Goal: Transaction & Acquisition: Book appointment/travel/reservation

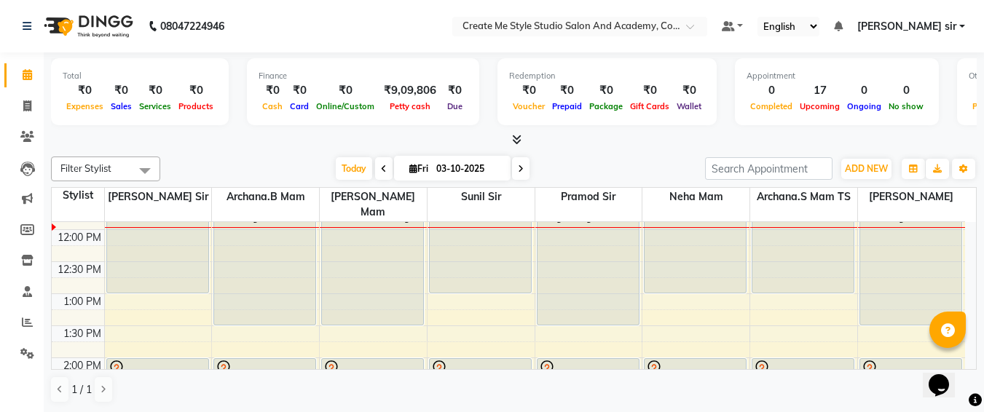
scroll to position [177, 0]
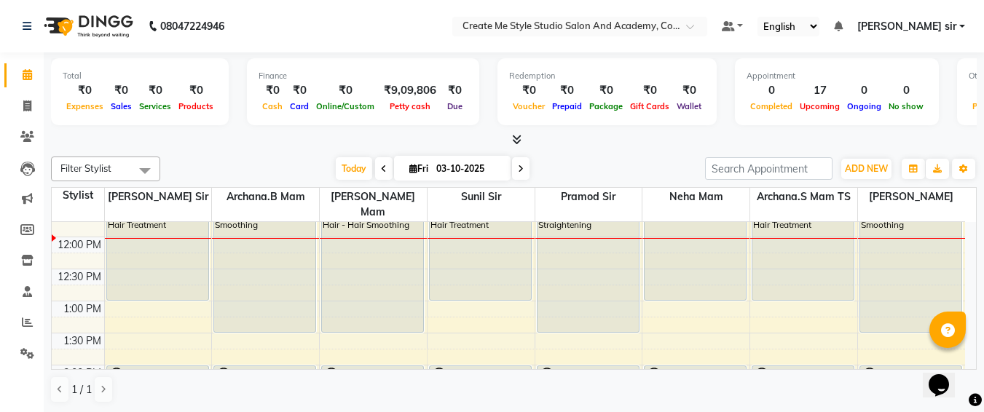
click at [495, 160] on input "03-10-2025" at bounding box center [468, 169] width 73 height 22
select select "10"
select select "2025"
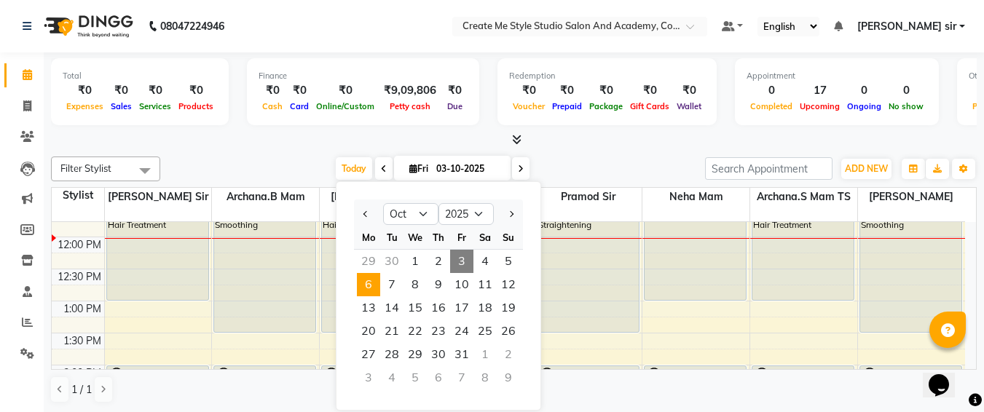
click at [364, 289] on span "6" at bounding box center [368, 284] width 23 height 23
type input "[DATE]"
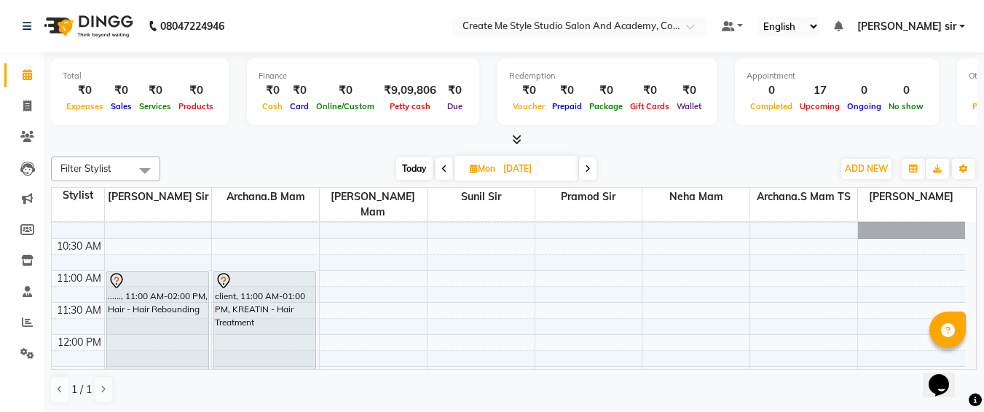
scroll to position [79, 0]
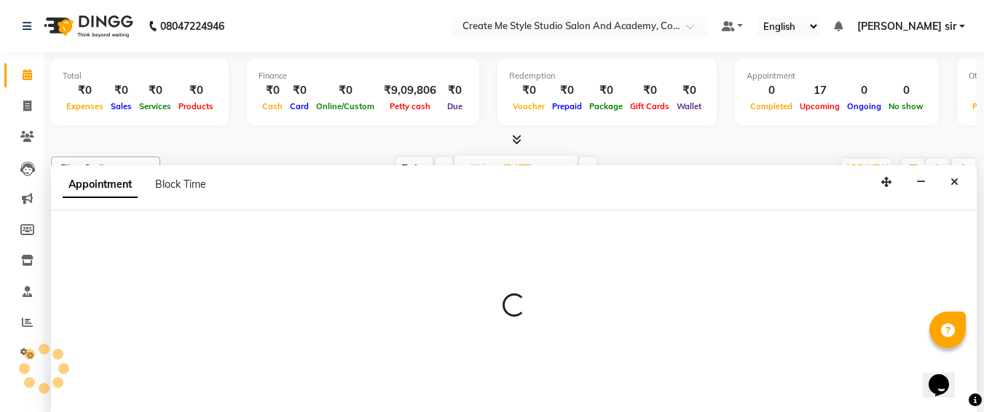
select select "79114"
select select "tentative"
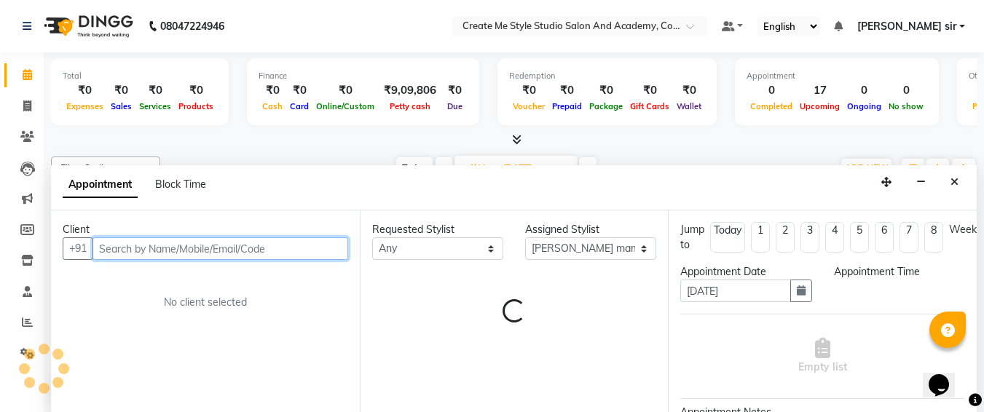
select select "660"
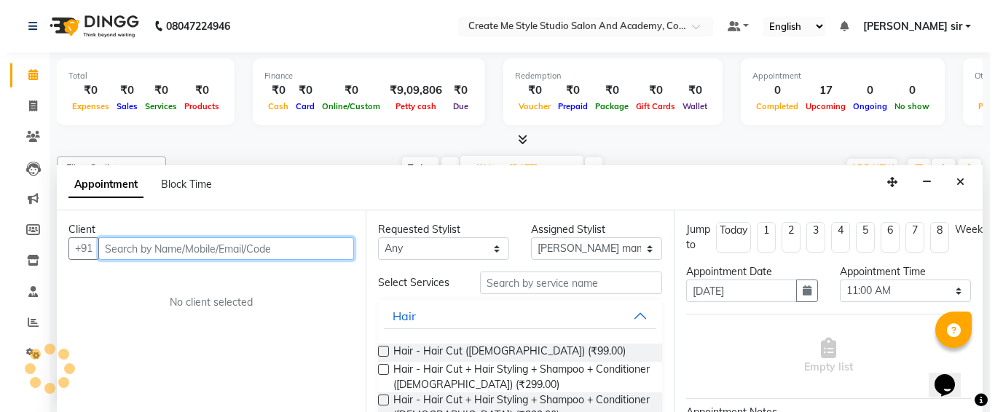
scroll to position [1, 0]
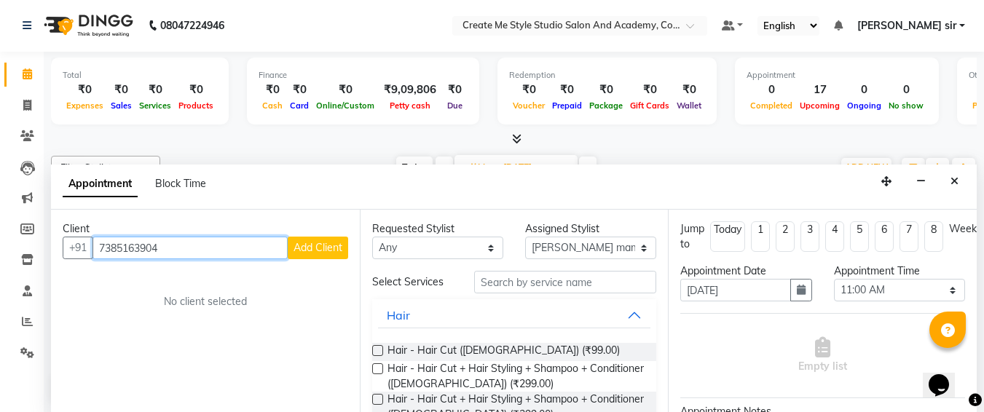
type input "7385163904"
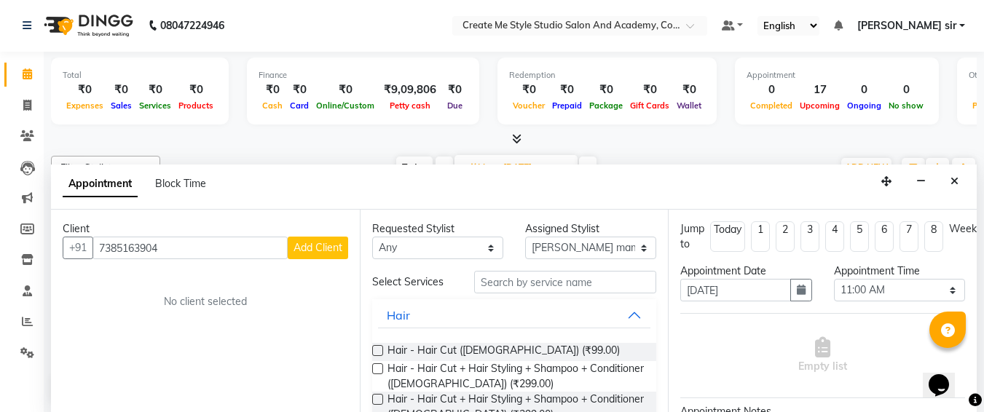
click at [307, 247] on span "Add Client" at bounding box center [318, 247] width 49 height 13
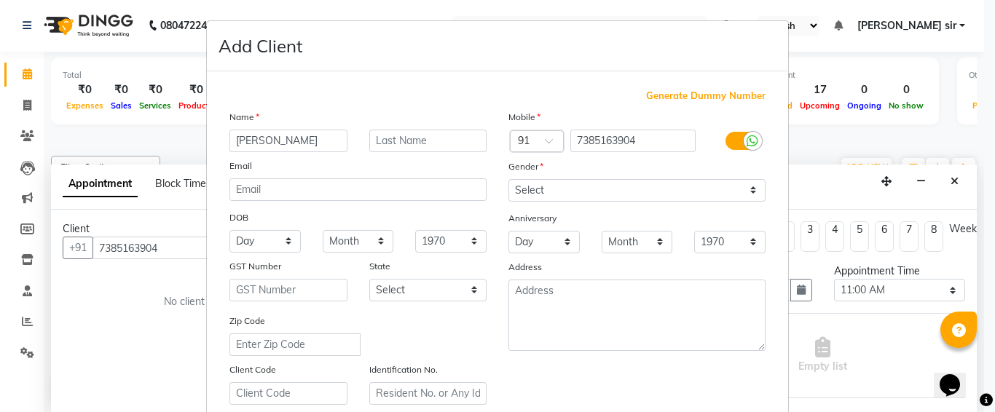
type input "[PERSON_NAME]"
click at [577, 185] on select "Select [DEMOGRAPHIC_DATA] [DEMOGRAPHIC_DATA] Other Prefer Not To Say" at bounding box center [636, 190] width 257 height 23
select select "[DEMOGRAPHIC_DATA]"
click at [508, 179] on select "Select [DEMOGRAPHIC_DATA] [DEMOGRAPHIC_DATA] Other Prefer Not To Say" at bounding box center [636, 190] width 257 height 23
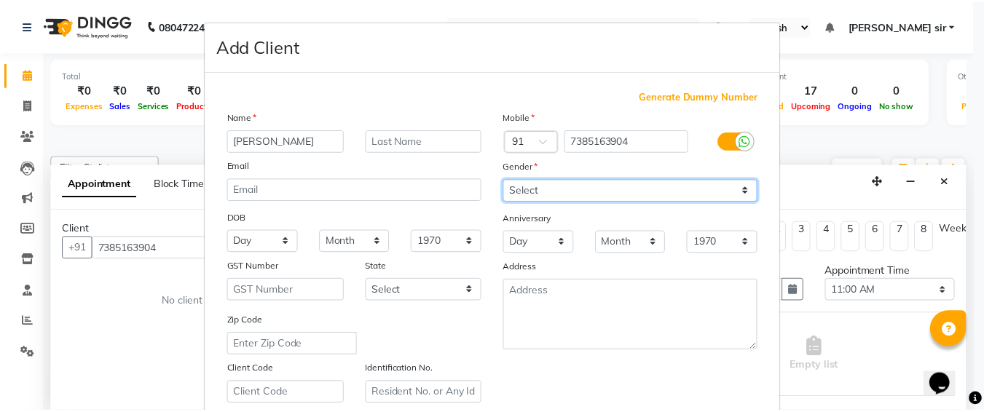
scroll to position [260, 0]
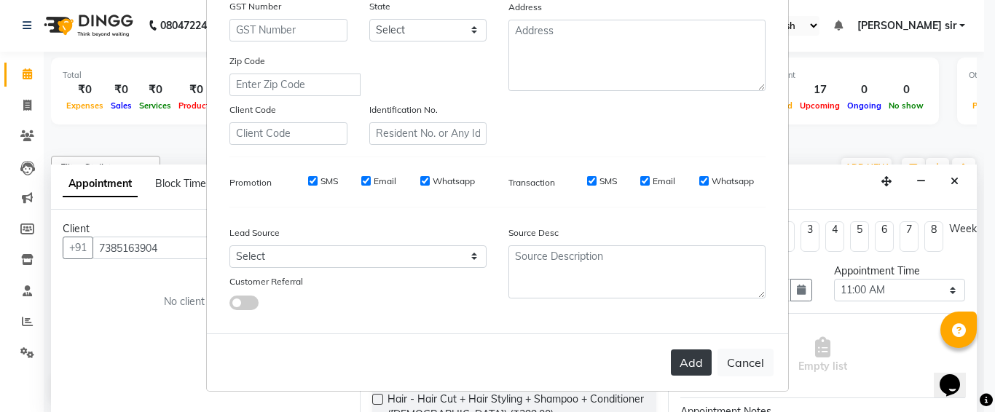
click at [671, 358] on button "Add" at bounding box center [691, 363] width 41 height 26
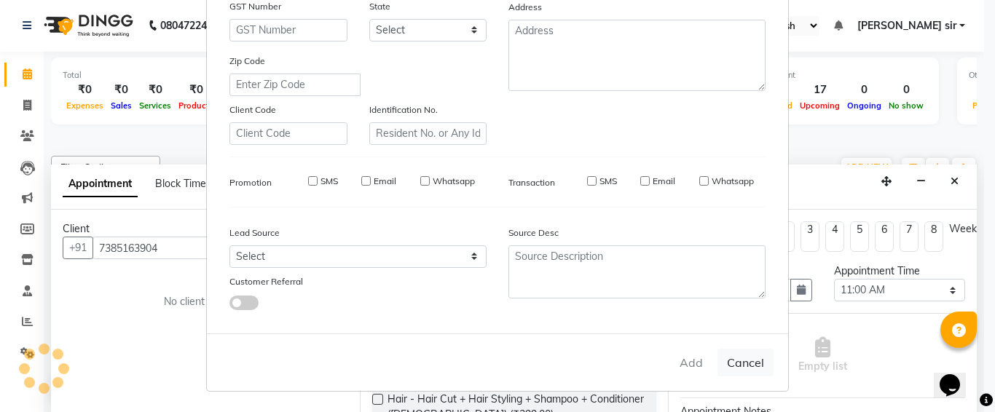
select select
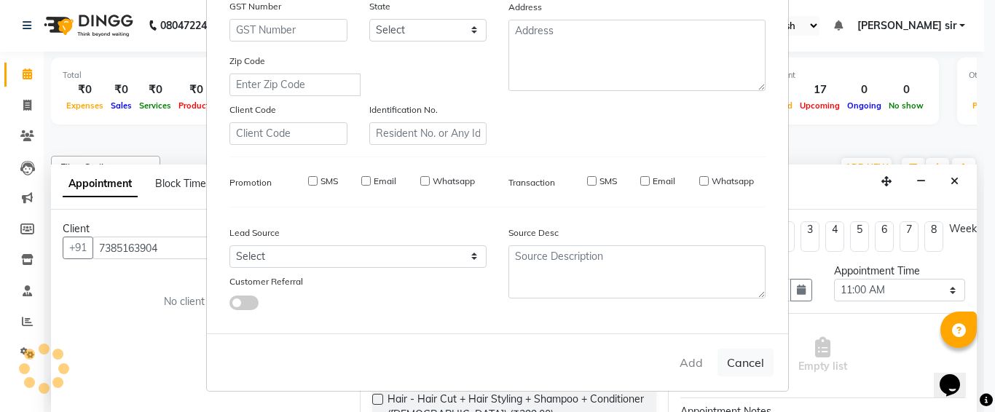
select select
checkbox input "false"
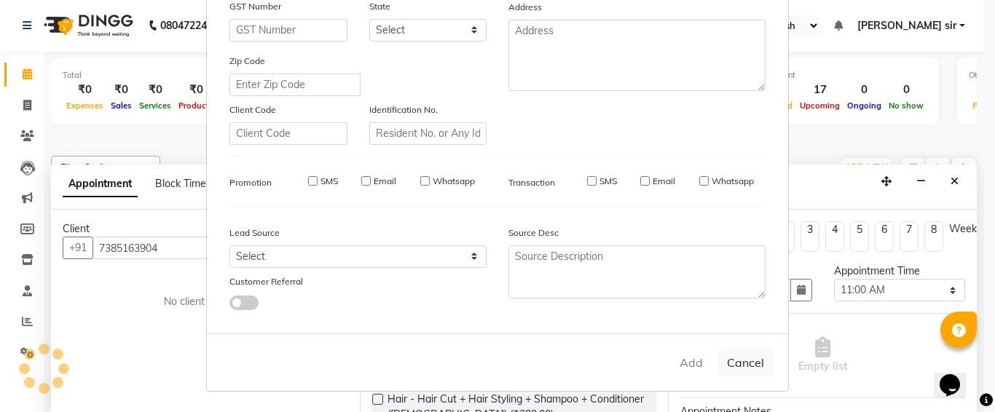
checkbox input "false"
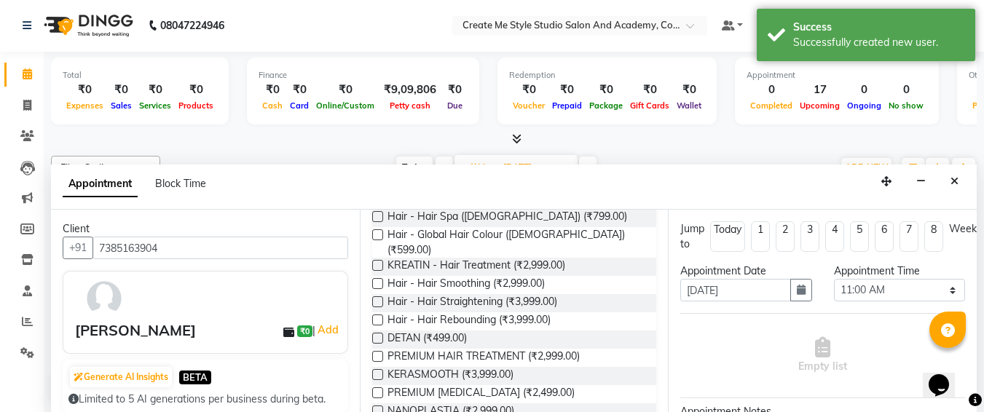
scroll to position [283, 0]
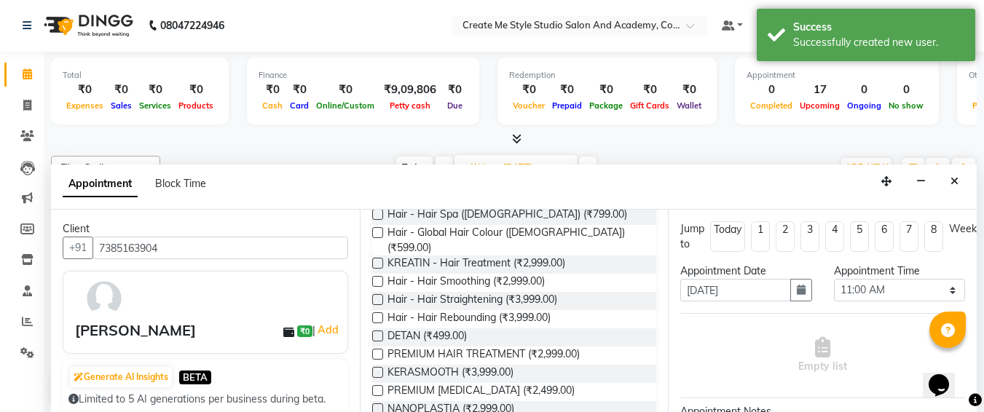
click at [376, 349] on label at bounding box center [377, 354] width 11 height 11
click at [376, 351] on input "checkbox" at bounding box center [376, 355] width 9 height 9
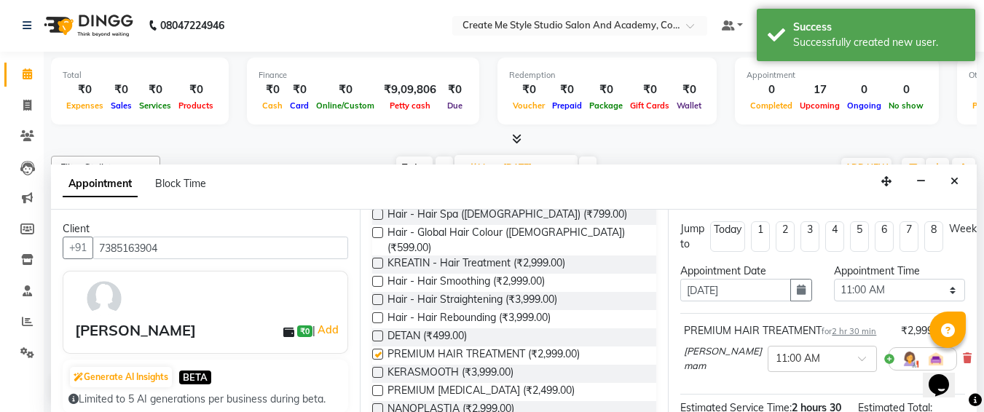
checkbox input "false"
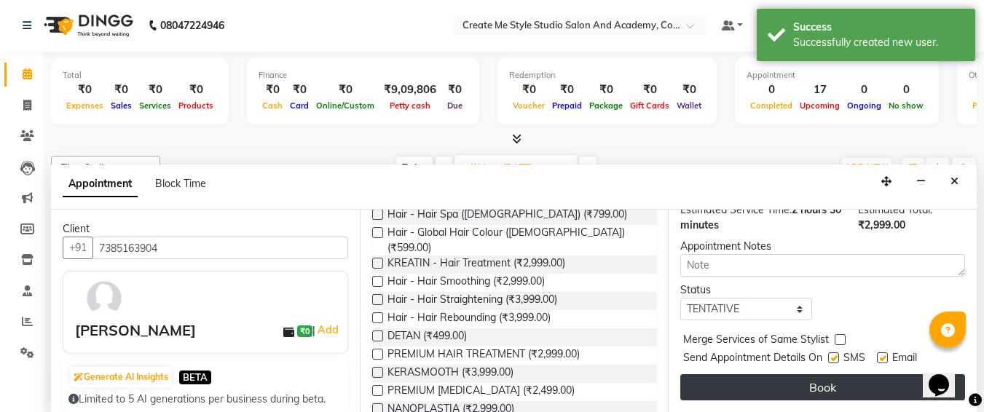
click at [748, 374] on button "Book" at bounding box center [822, 387] width 285 height 26
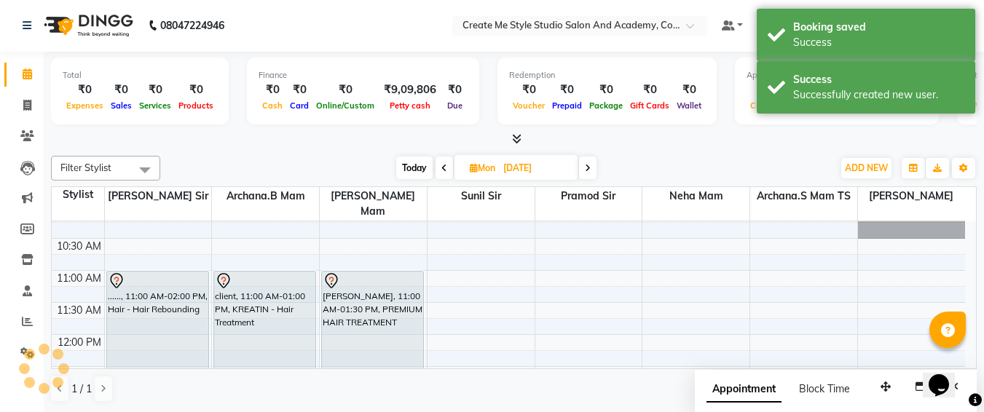
scroll to position [0, 0]
click at [554, 165] on input "[DATE]" at bounding box center [535, 169] width 73 height 22
select select "10"
select select "2025"
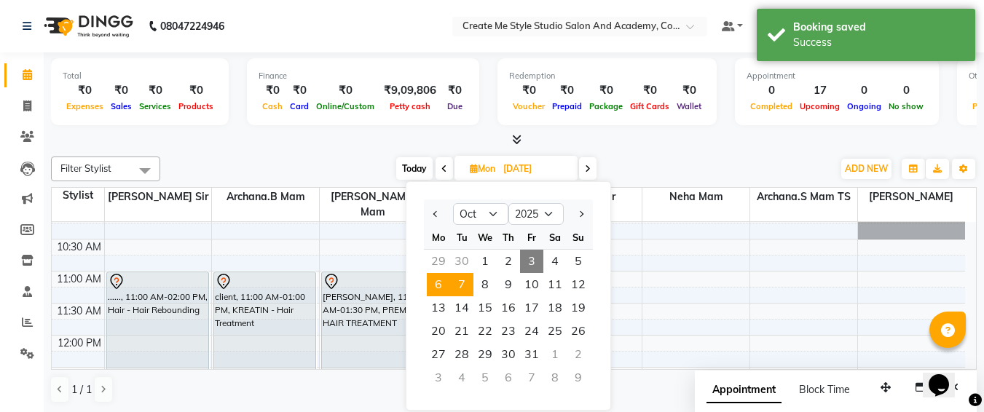
click at [462, 289] on span "7" at bounding box center [461, 284] width 23 height 23
type input "[DATE]"
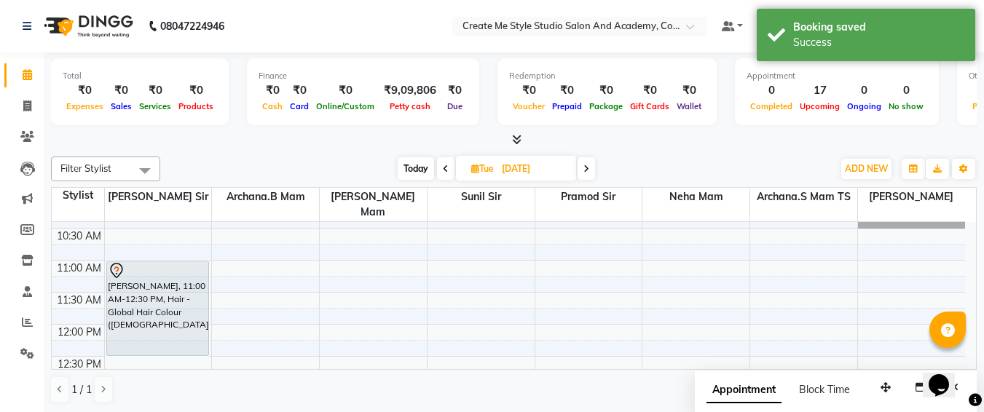
scroll to position [87, 0]
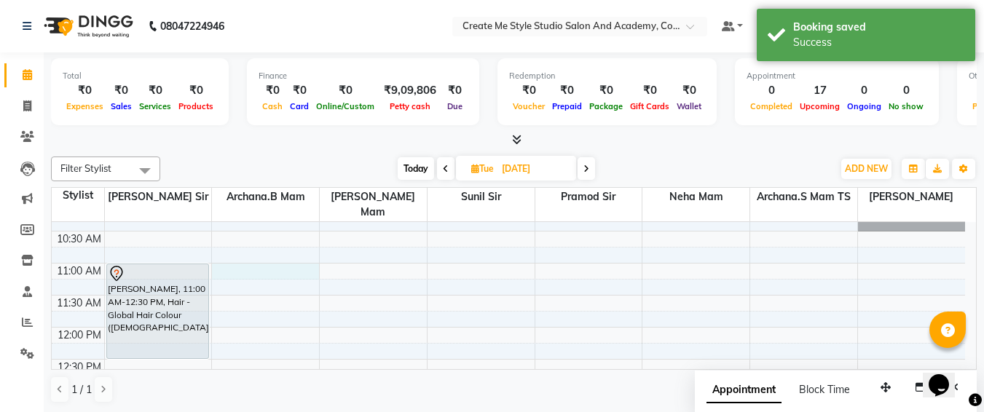
select select "79113"
select select "tentative"
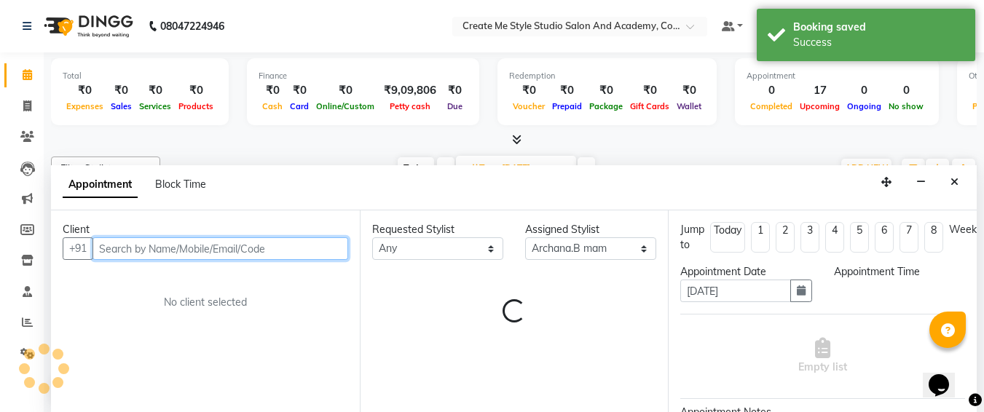
select select "660"
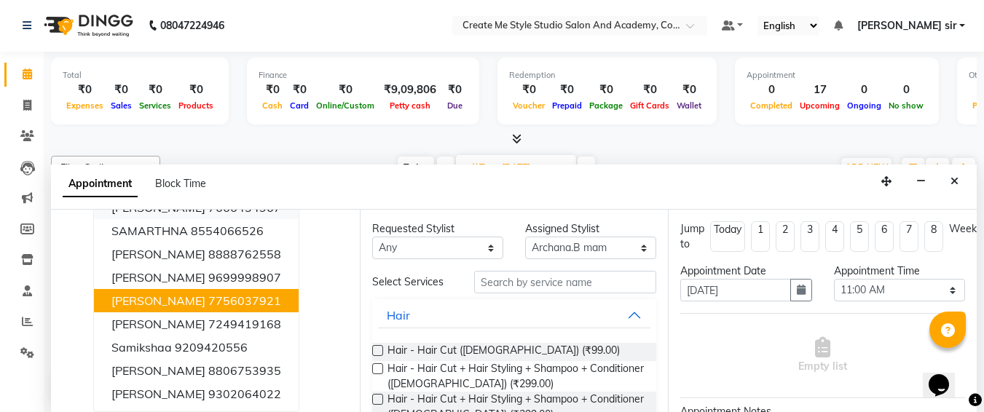
scroll to position [0, 0]
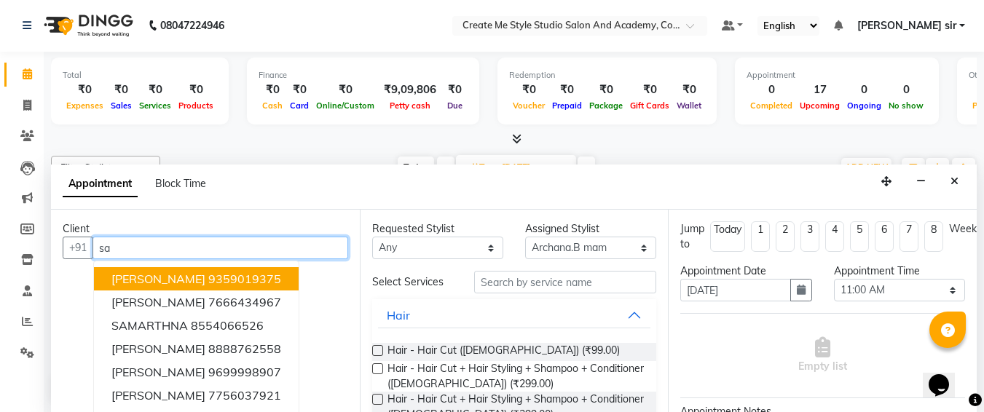
type input "s"
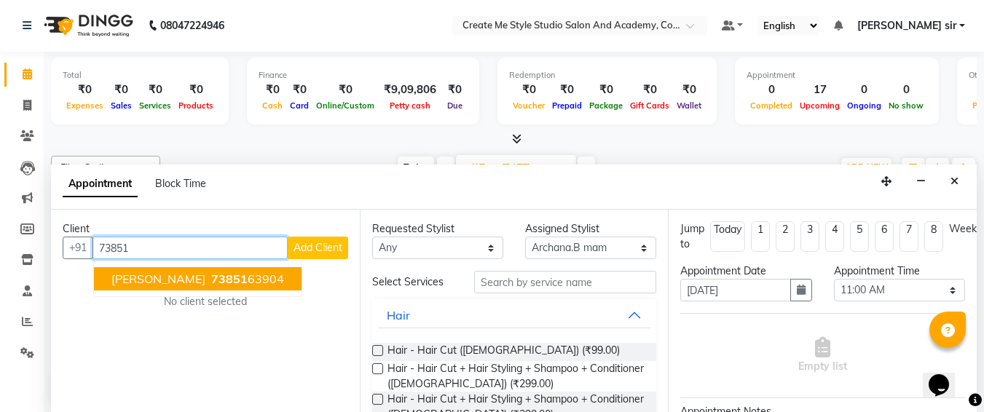
click at [211, 274] on span "73851" at bounding box center [229, 279] width 36 height 15
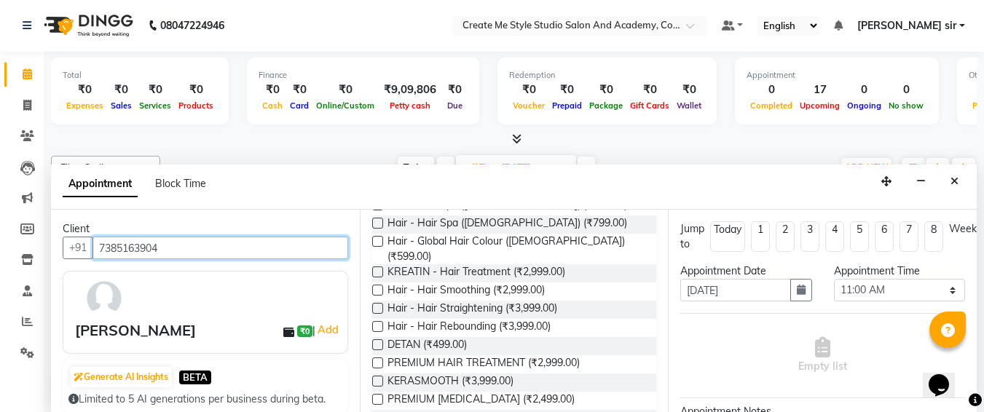
scroll to position [275, 0]
type input "7385163904"
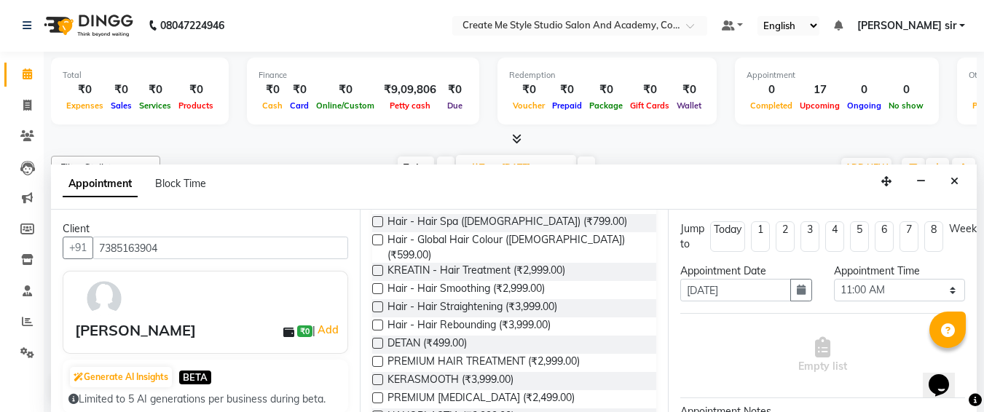
click at [374, 320] on label at bounding box center [377, 325] width 11 height 11
click at [374, 322] on input "checkbox" at bounding box center [376, 326] width 9 height 9
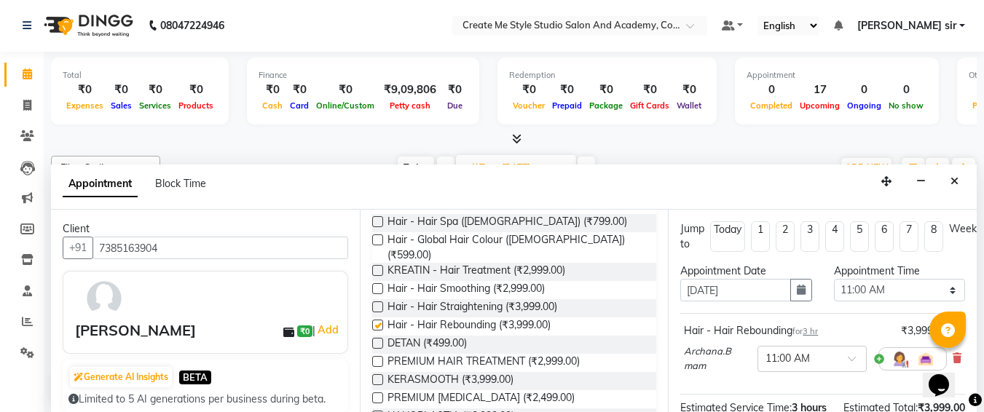
checkbox input "false"
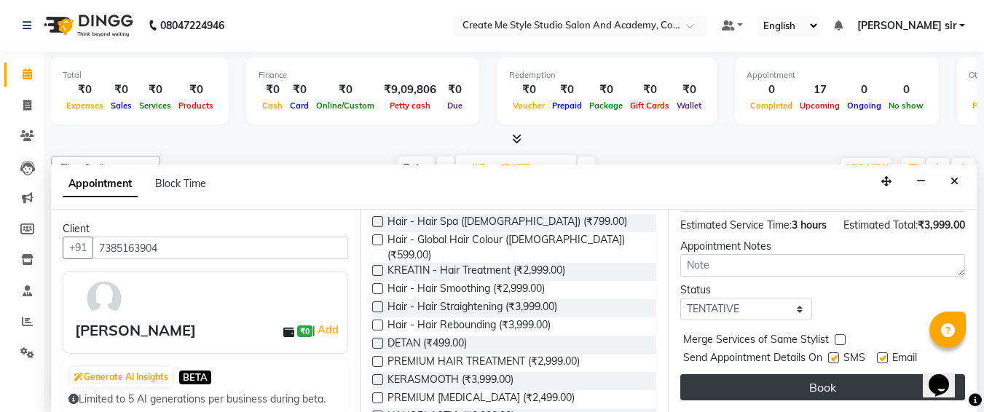
click at [800, 374] on button "Book" at bounding box center [822, 387] width 285 height 26
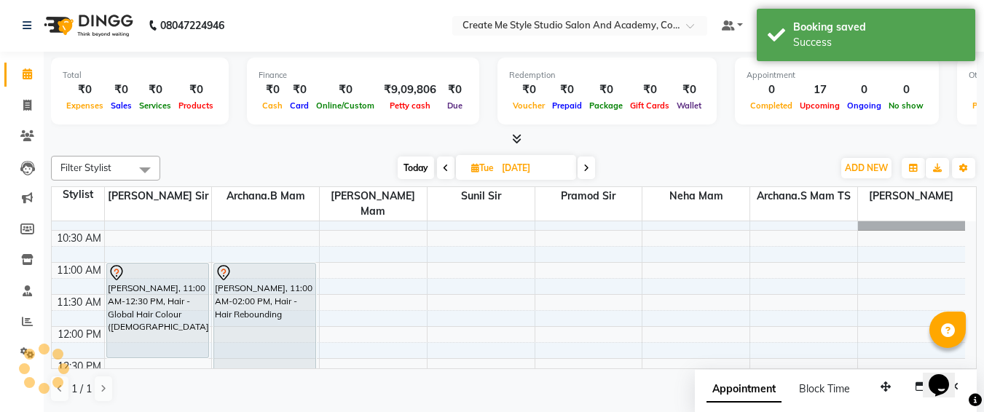
scroll to position [0, 0]
click at [557, 165] on input "[DATE]" at bounding box center [533, 169] width 73 height 22
select select "10"
select select "2025"
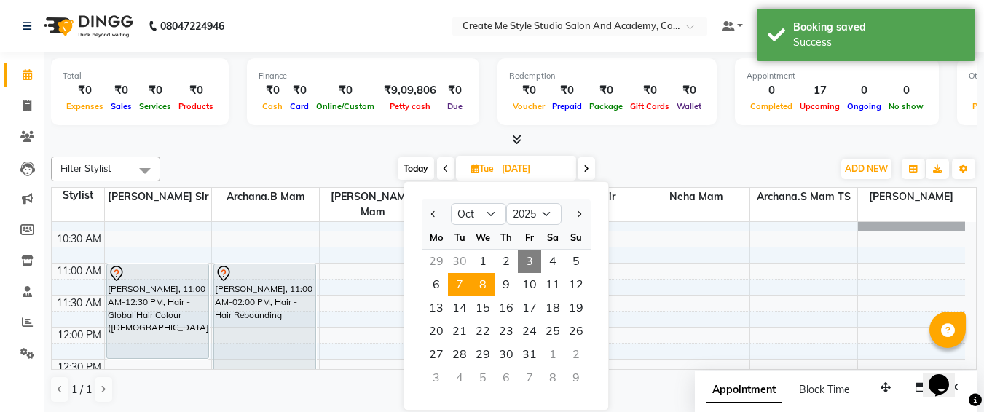
click at [488, 280] on span "8" at bounding box center [482, 284] width 23 height 23
type input "[DATE]"
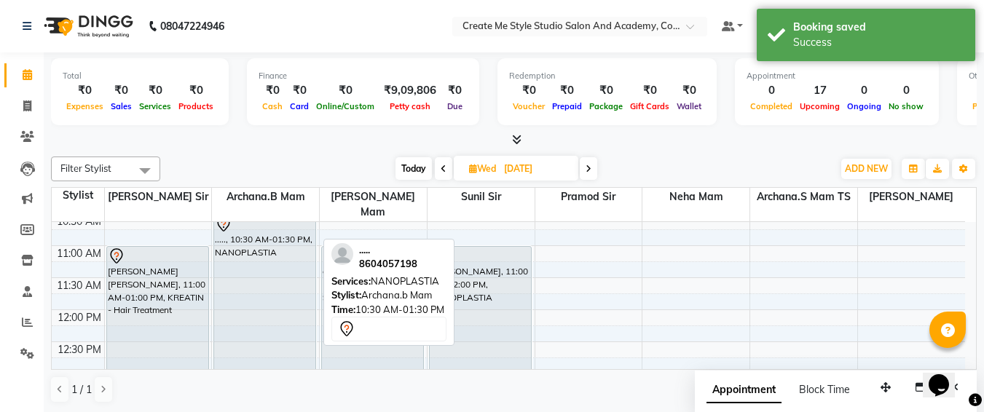
scroll to position [94, 0]
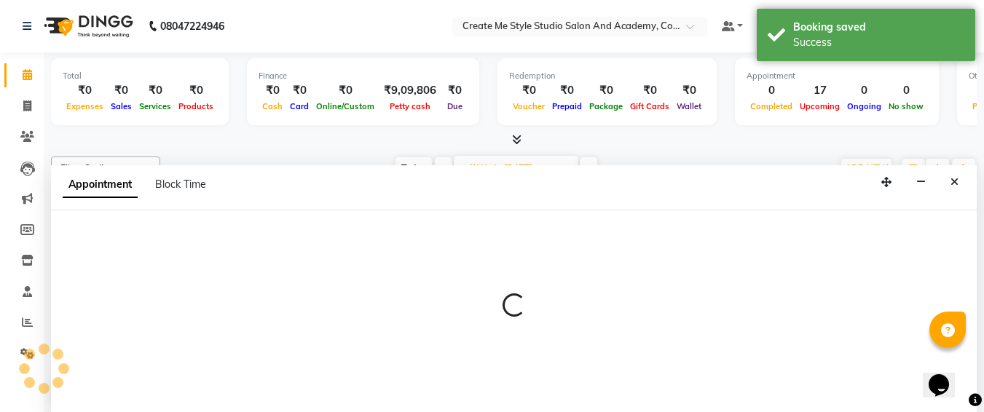
select select "79116"
select select "tentative"
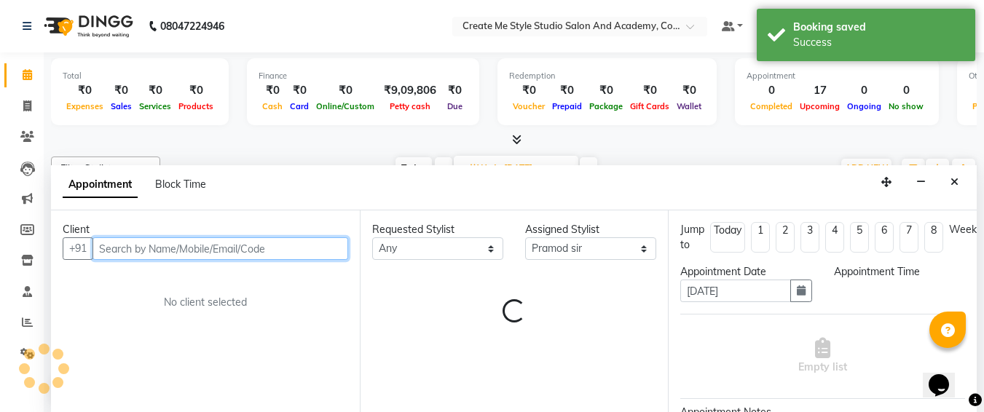
scroll to position [1, 0]
select select "660"
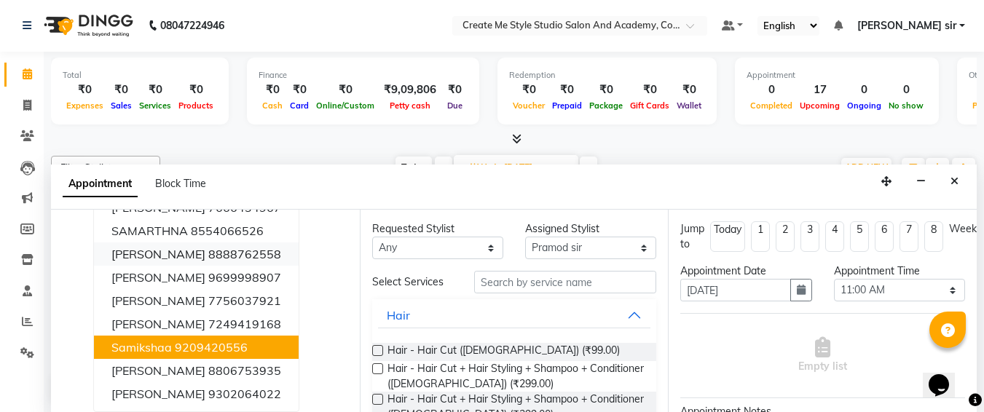
scroll to position [0, 0]
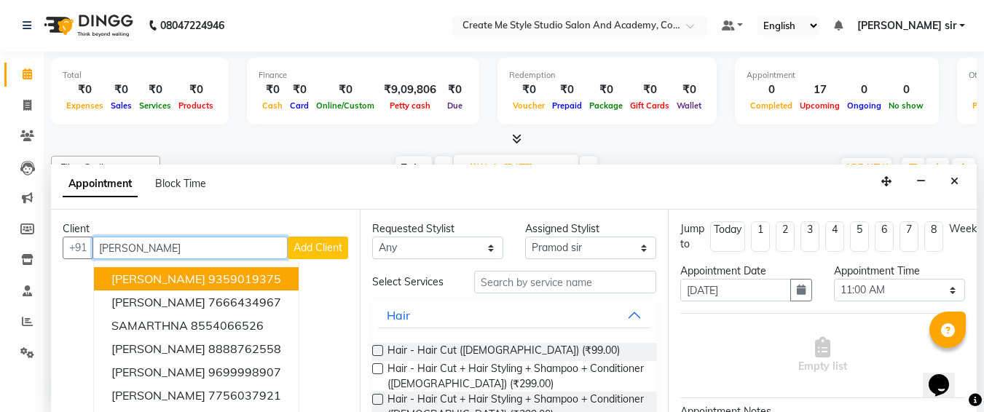
click at [178, 251] on input "[PERSON_NAME]" at bounding box center [189, 248] width 195 height 23
type input "s"
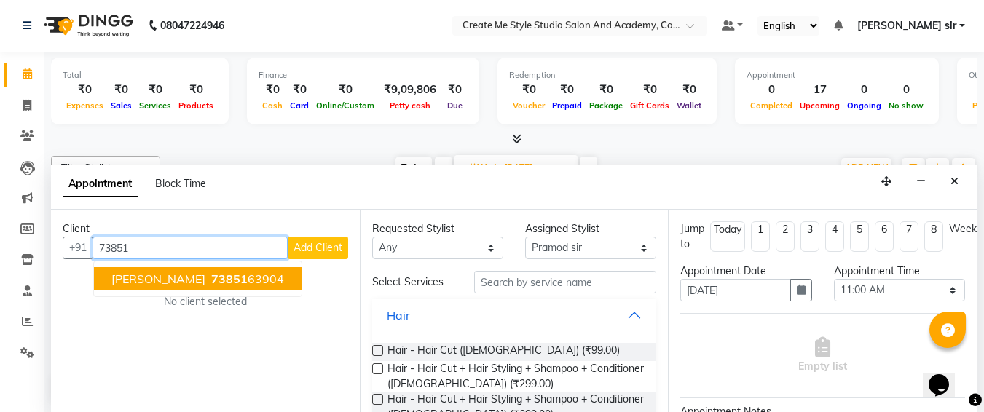
click at [135, 280] on span "[PERSON_NAME]" at bounding box center [158, 279] width 94 height 15
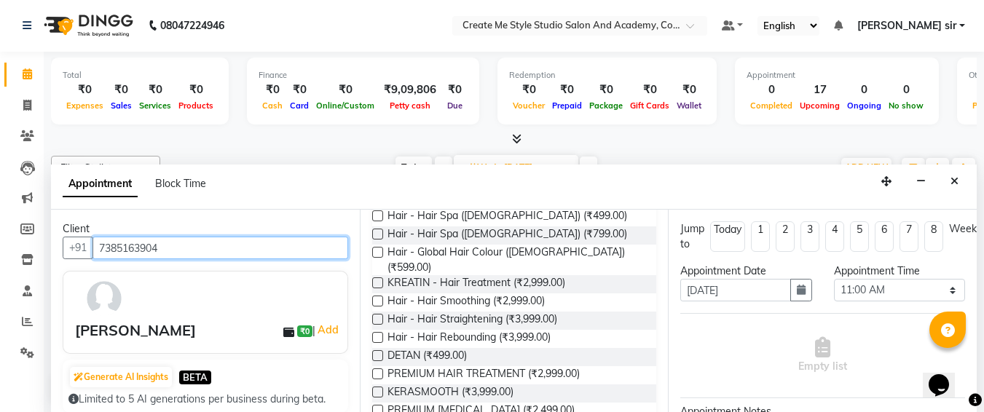
scroll to position [273, 0]
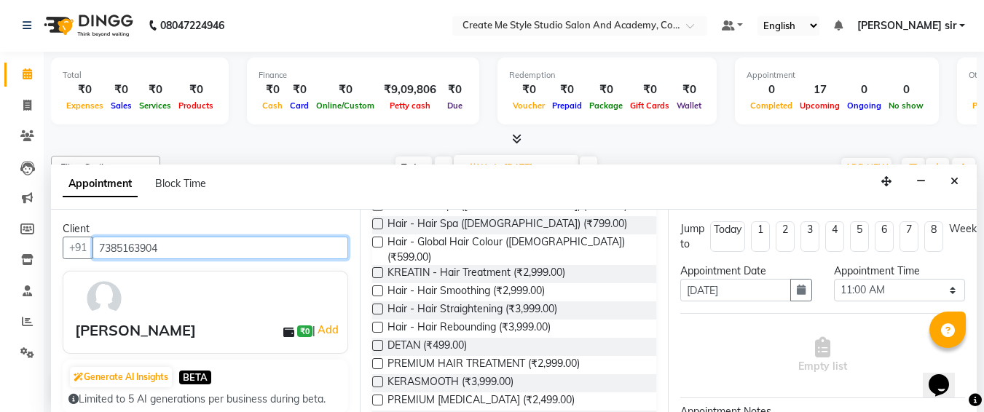
type input "7385163904"
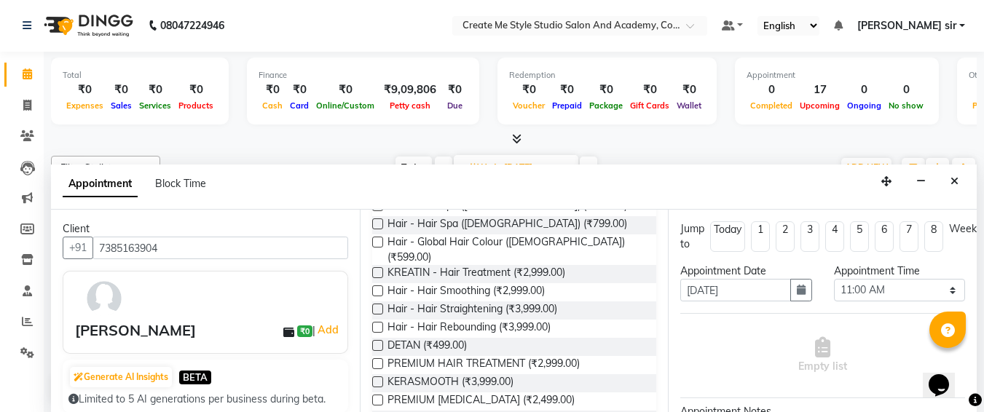
click at [377, 322] on label at bounding box center [377, 327] width 11 height 11
click at [377, 324] on input "checkbox" at bounding box center [376, 328] width 9 height 9
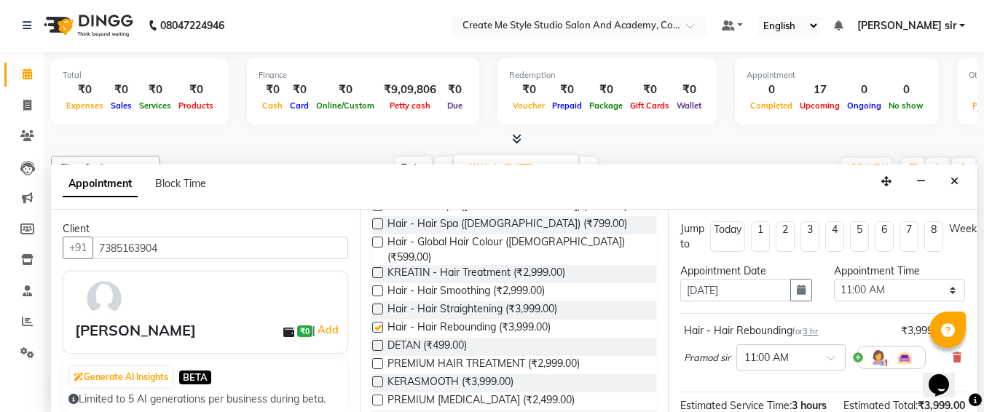
checkbox input "false"
drag, startPoint x: 886, startPoint y: 275, endPoint x: 819, endPoint y: 287, distance: 68.0
click at [823, 287] on div "Appointment Time Select 10:00 AM 10:15 AM 10:30 AM 10:45 AM 11:00 AM 11:15 AM 1…" at bounding box center [899, 289] width 153 height 50
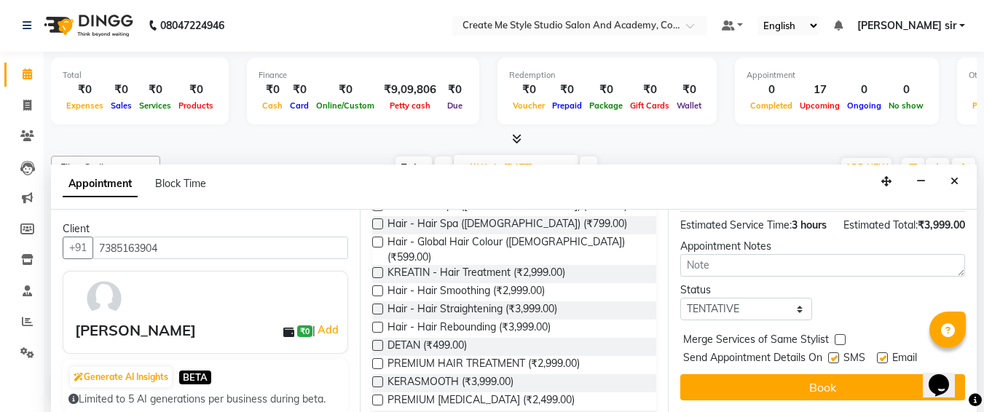
scroll to position [0, 0]
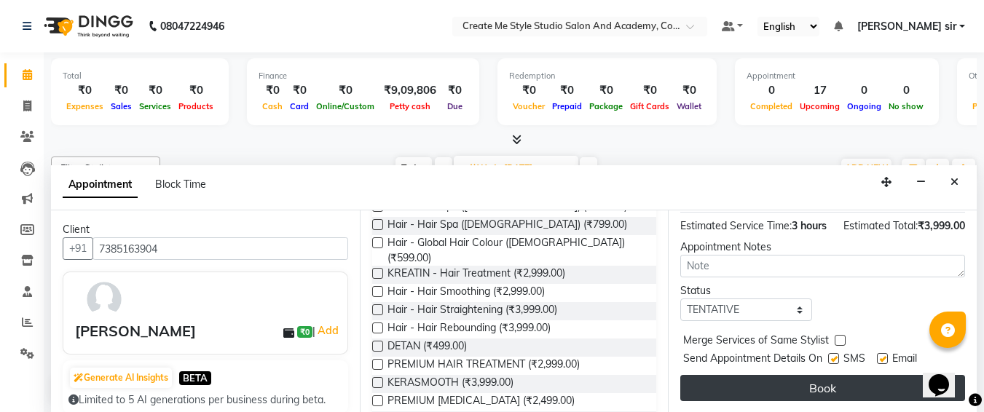
click at [808, 375] on button "Book" at bounding box center [822, 388] width 285 height 26
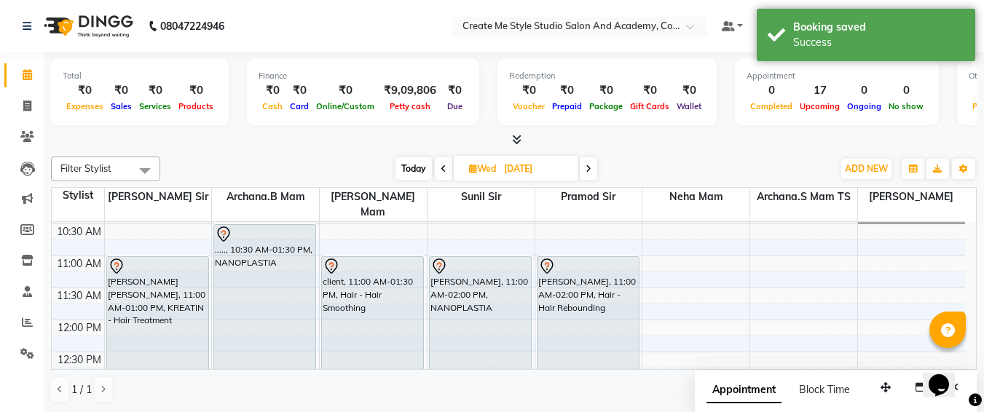
click at [563, 165] on input "[DATE]" at bounding box center [536, 169] width 73 height 22
select select "10"
select select "2025"
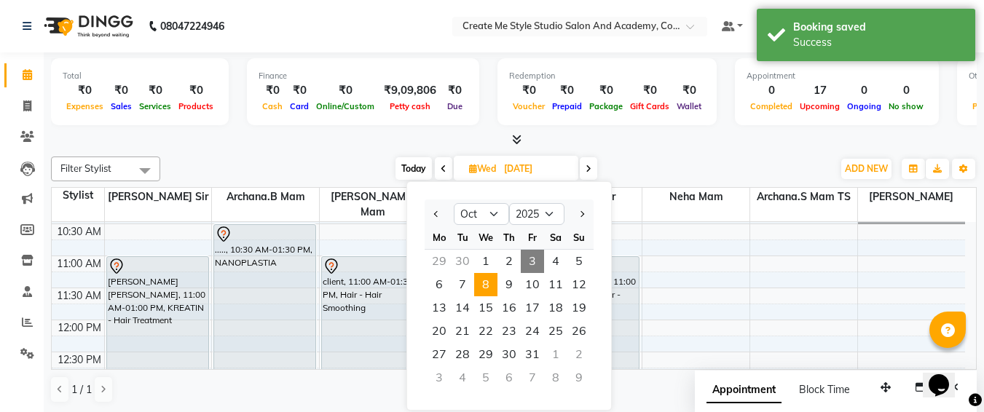
click at [527, 263] on span "3" at bounding box center [532, 261] width 23 height 23
type input "03-10-2025"
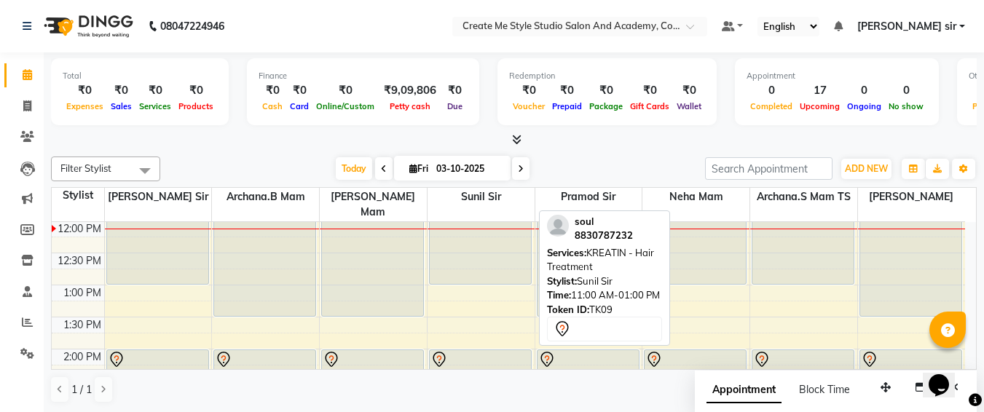
scroll to position [1, 0]
